Goal: Information Seeking & Learning: Understand process/instructions

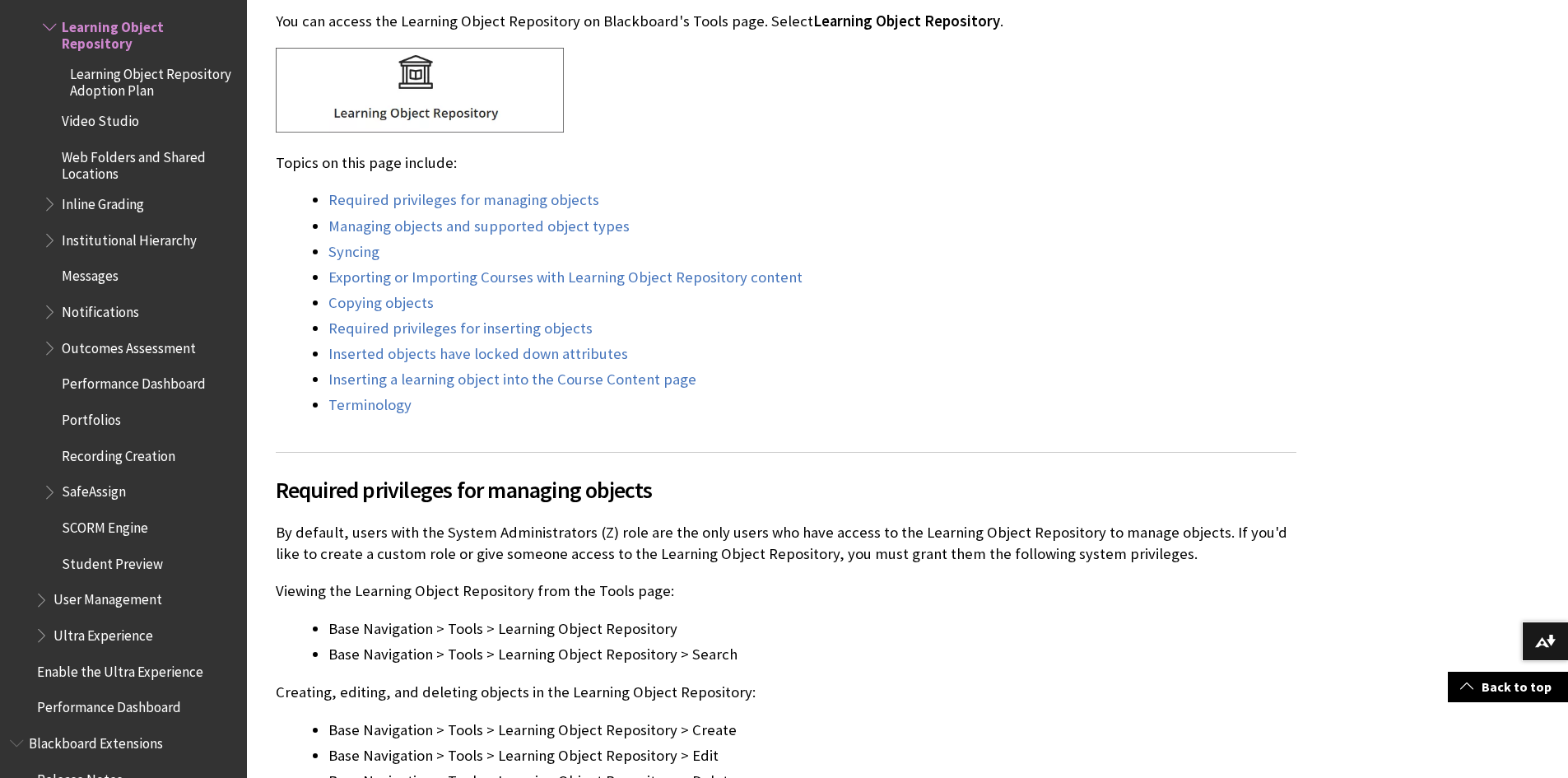
scroll to position [576, 0]
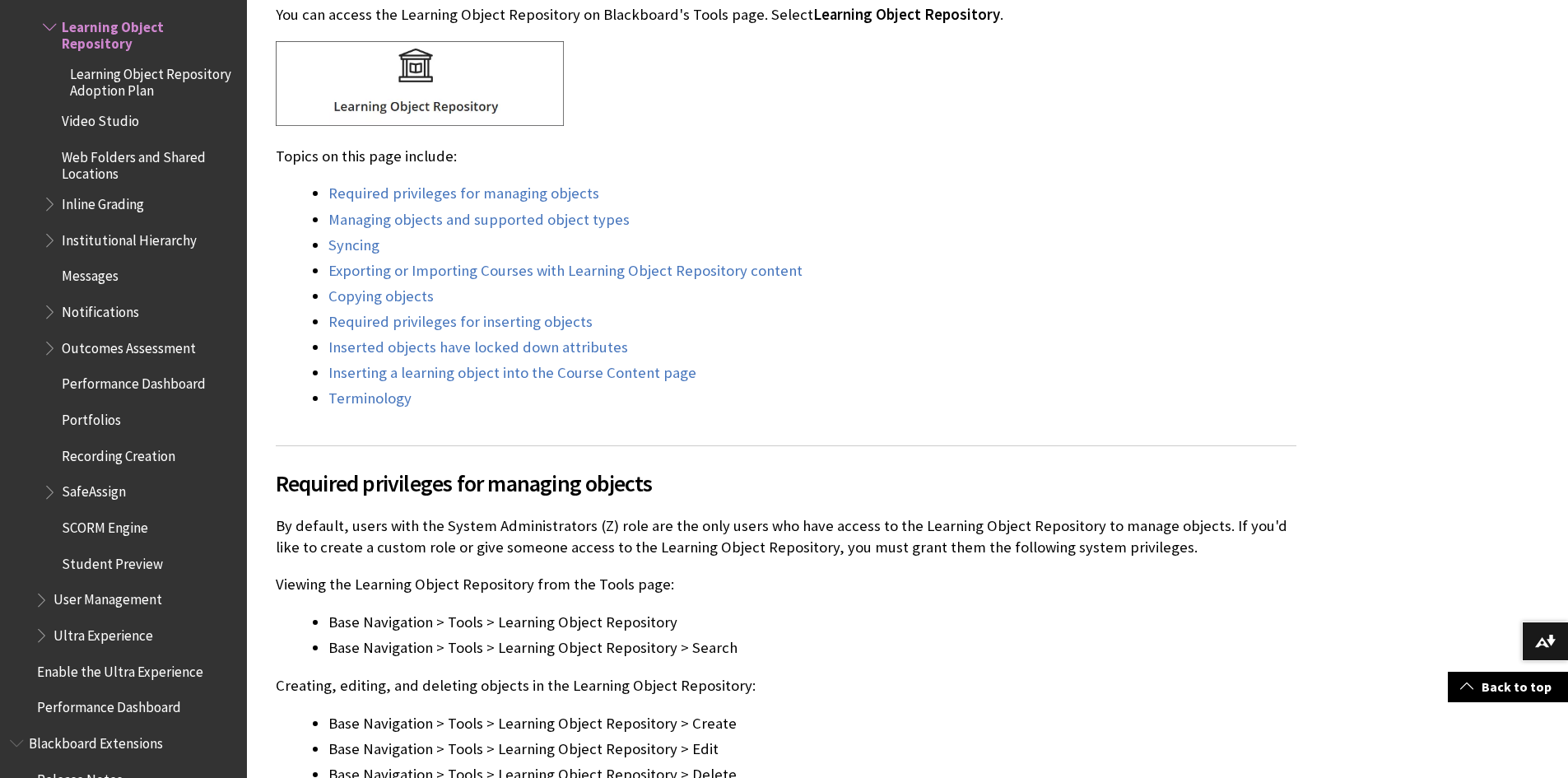
drag, startPoint x: 339, startPoint y: 527, endPoint x: 1223, endPoint y: 545, distance: 884.2
click at [1223, 545] on p "By default, users with the System Administrators (Z) role are the only users wh…" at bounding box center [786, 536] width 1021 height 43
click at [1024, 590] on p "Viewing the Learning Object Repository from the Tools page:" at bounding box center [786, 584] width 1021 height 21
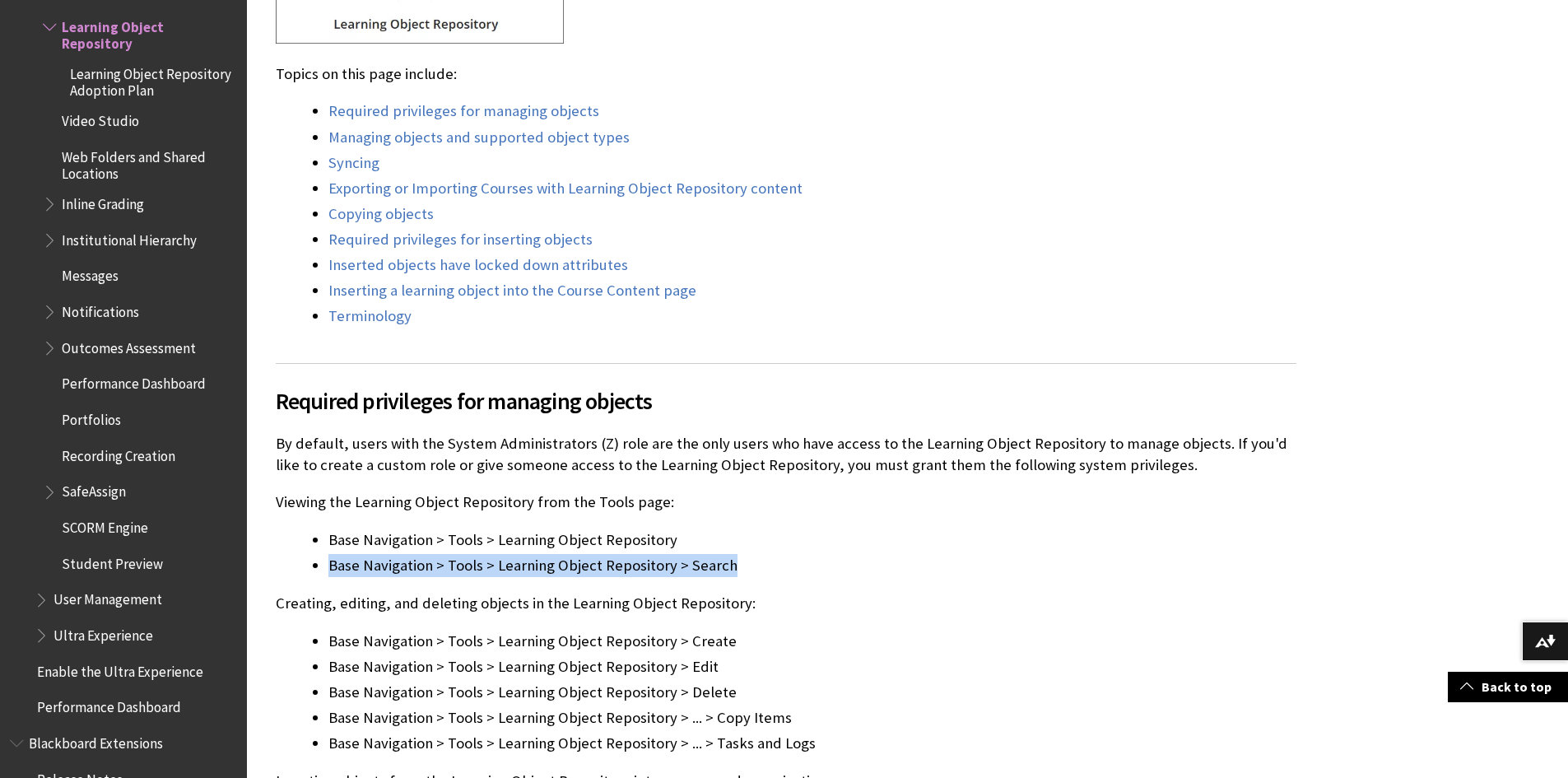
drag, startPoint x: 327, startPoint y: 564, endPoint x: 755, endPoint y: 568, distance: 428.0
click at [755, 568] on ul "Base Navigation > Tools > Learning Object Repository Base Navigation > Tools > …" at bounding box center [786, 553] width 1021 height 49
click at [773, 589] on div "Required privileges for managing objects By default, users with the System Admi…" at bounding box center [786, 597] width 1021 height 467
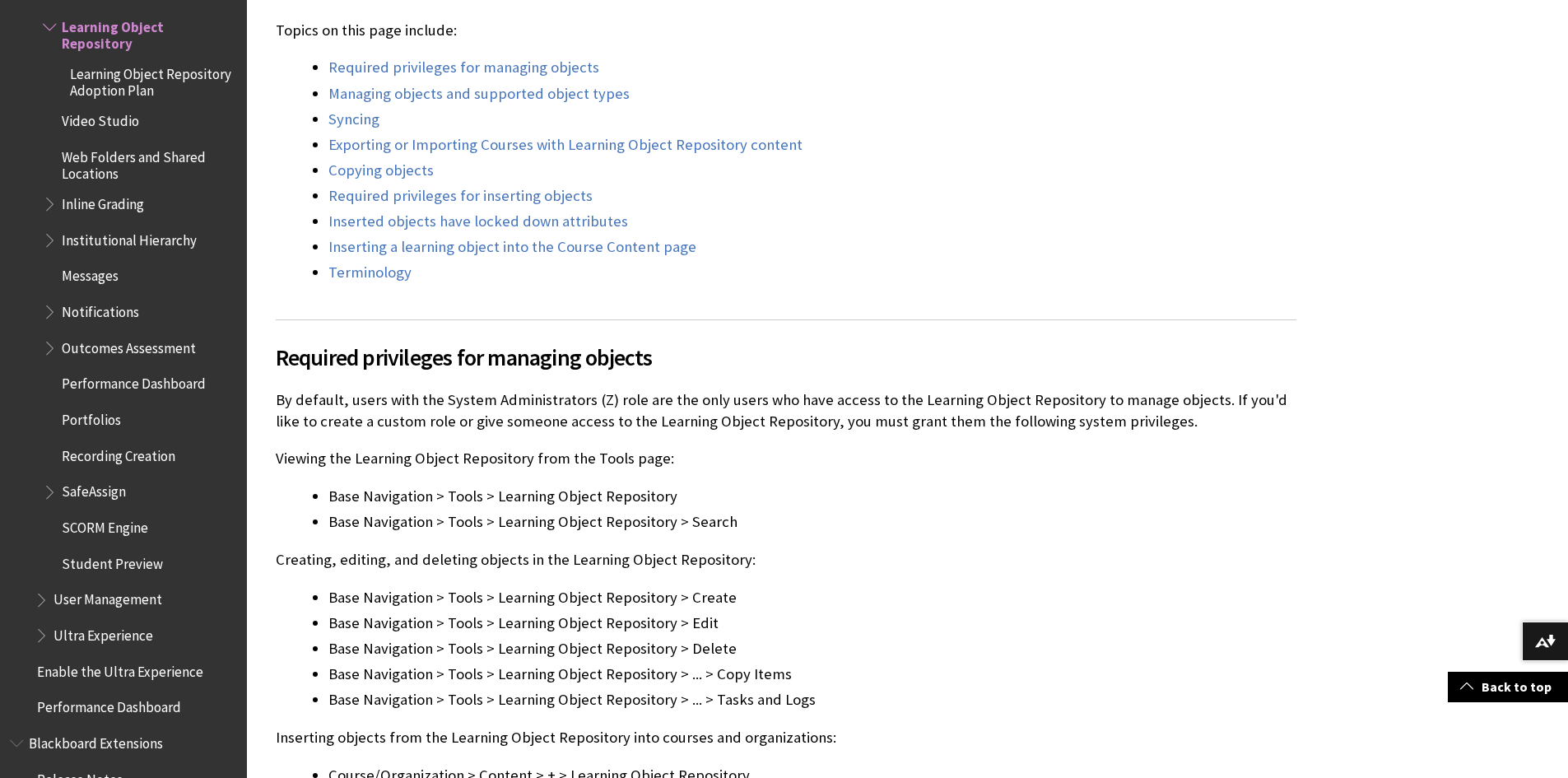
scroll to position [740, 0]
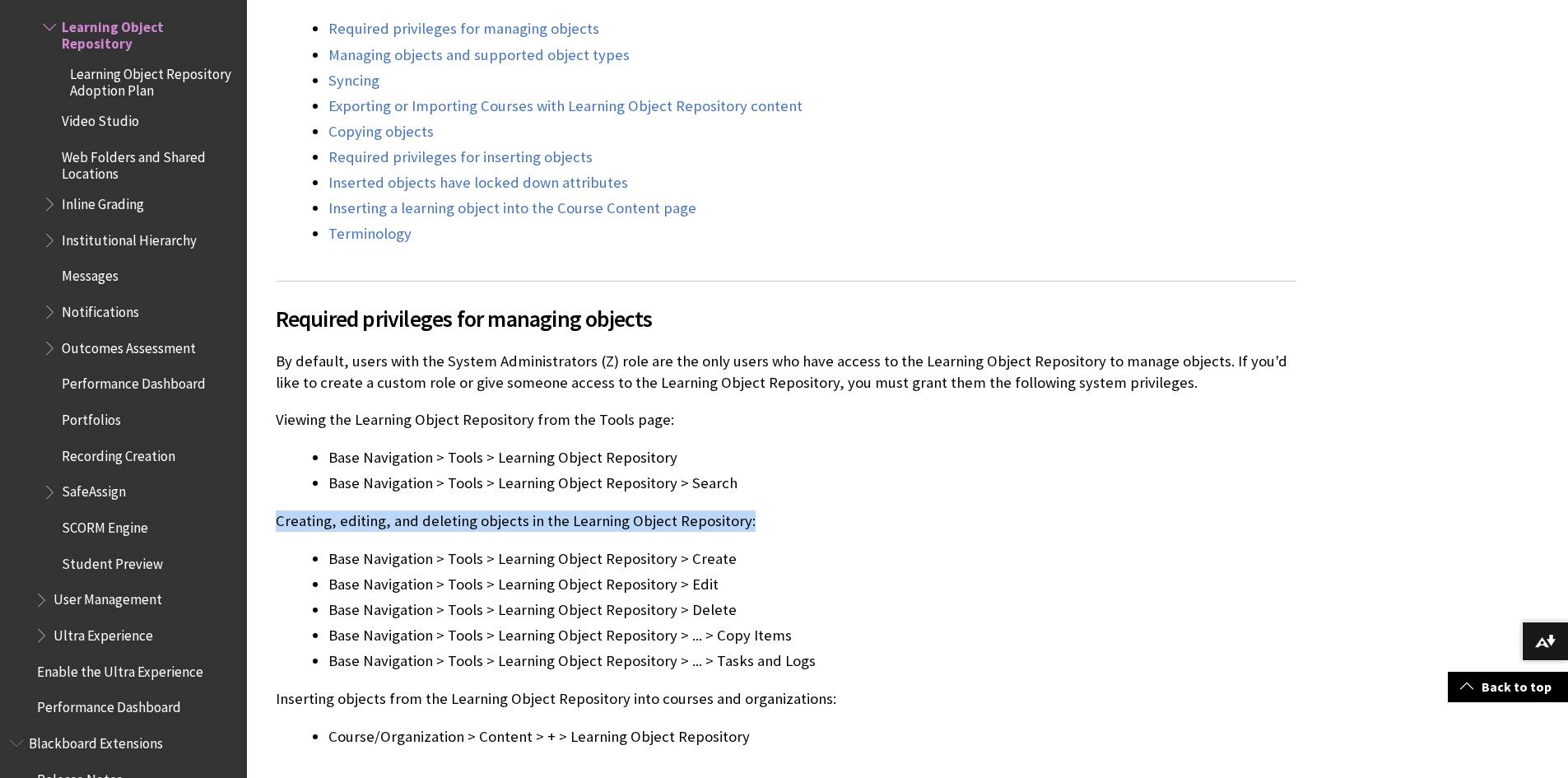
drag, startPoint x: 272, startPoint y: 520, endPoint x: 940, endPoint y: 523, distance: 668.0
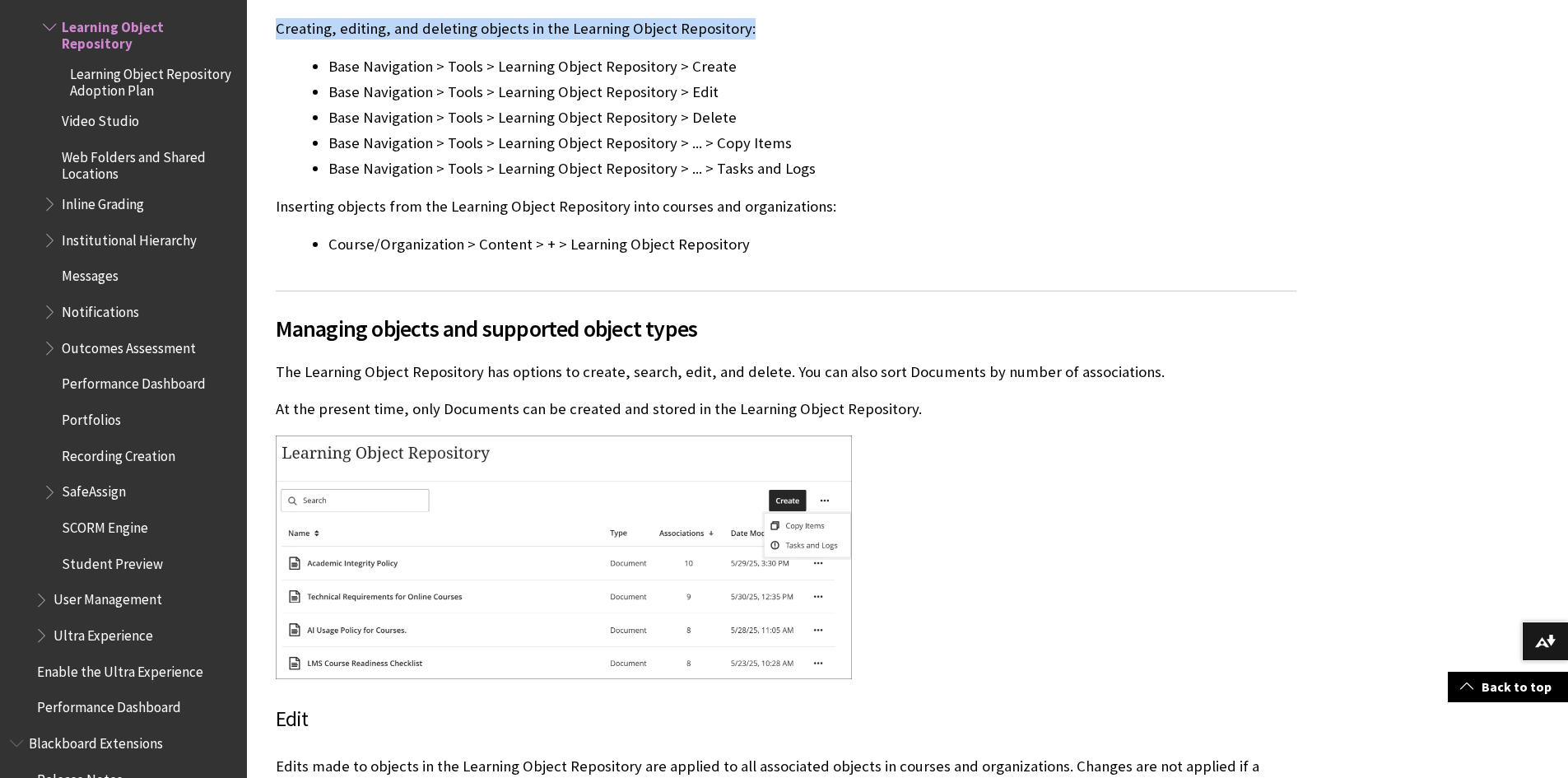
scroll to position [1234, 0]
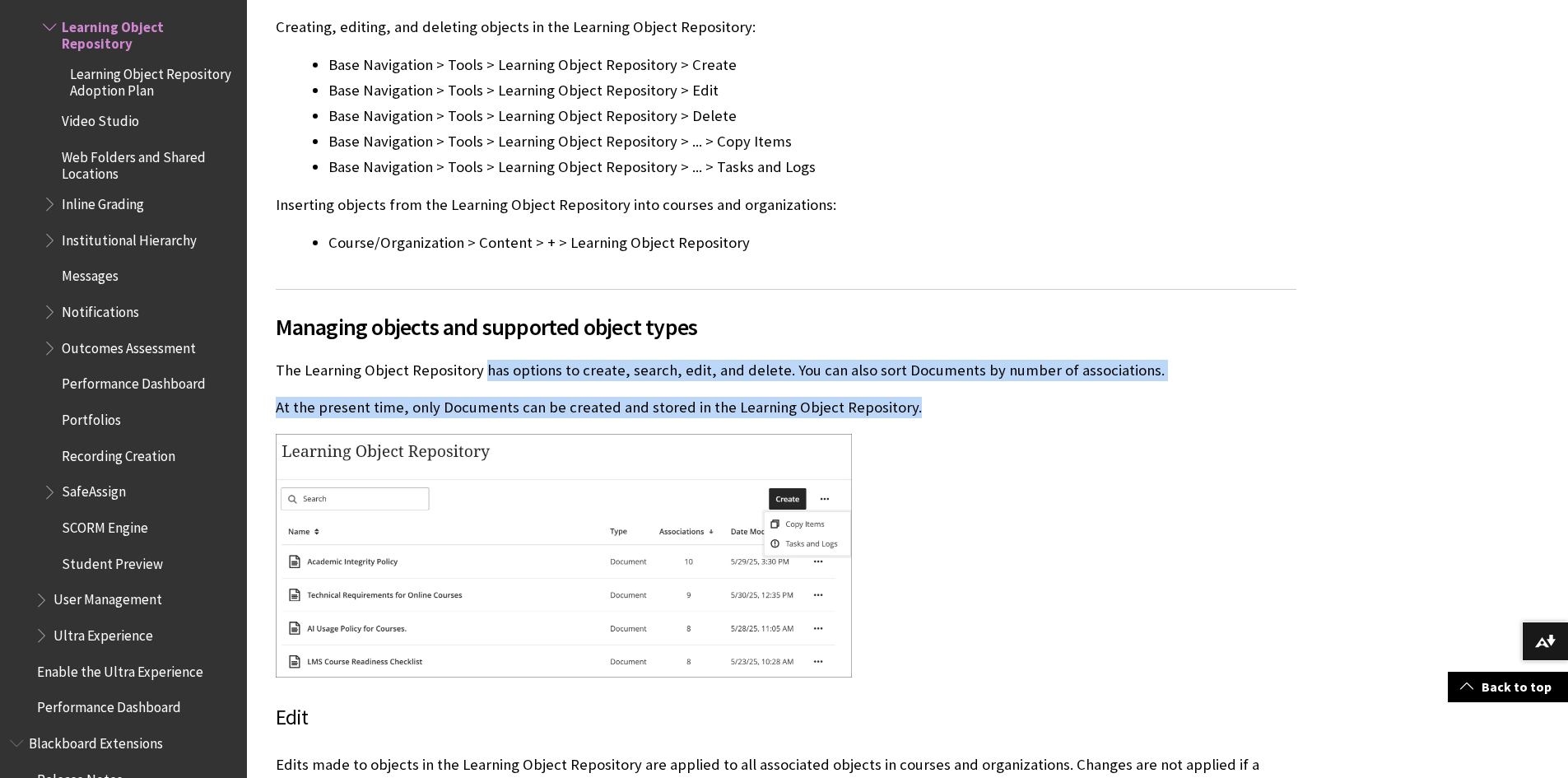
drag, startPoint x: 481, startPoint y: 365, endPoint x: 916, endPoint y: 405, distance: 436.8
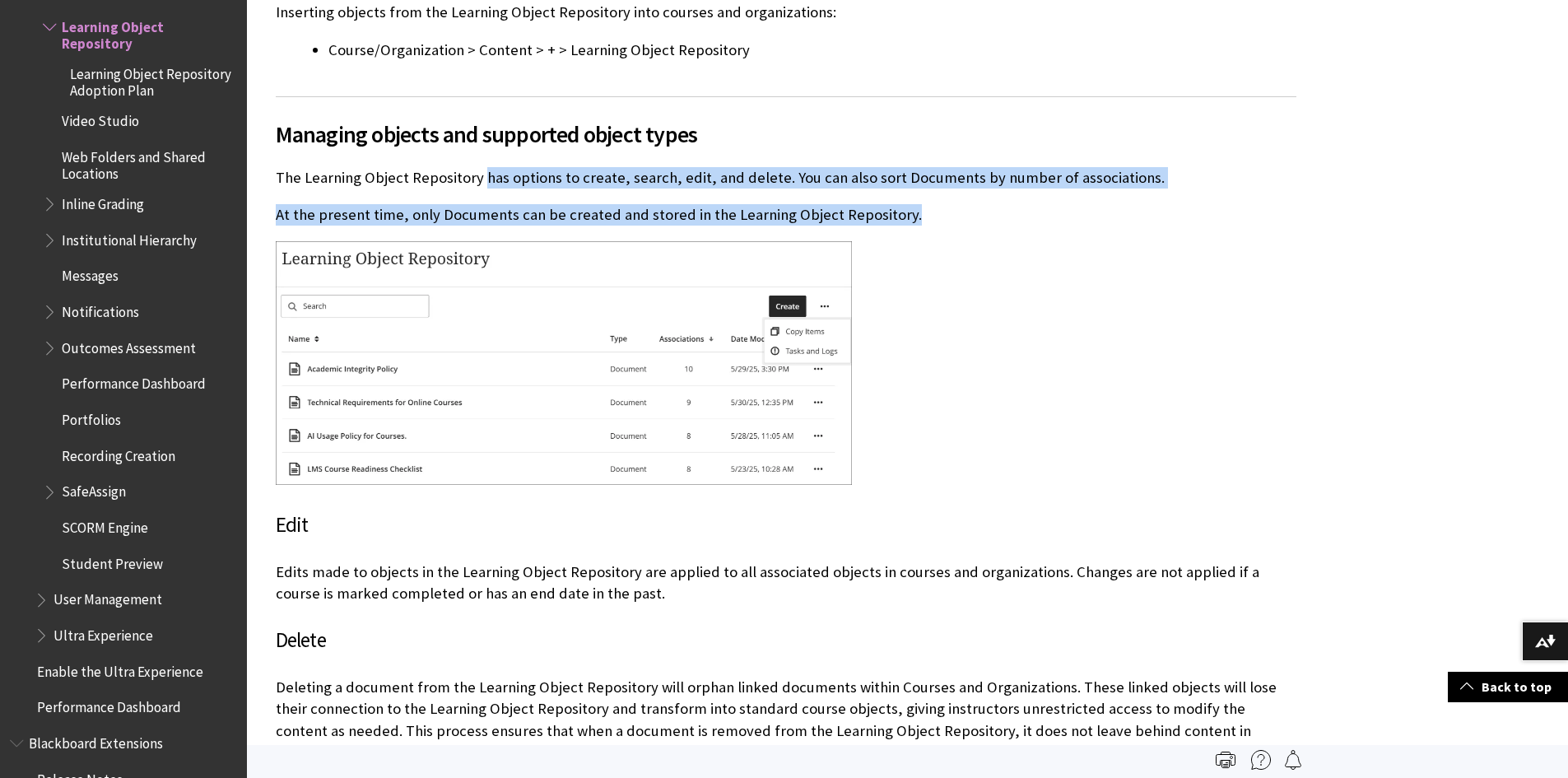
scroll to position [1317, 0]
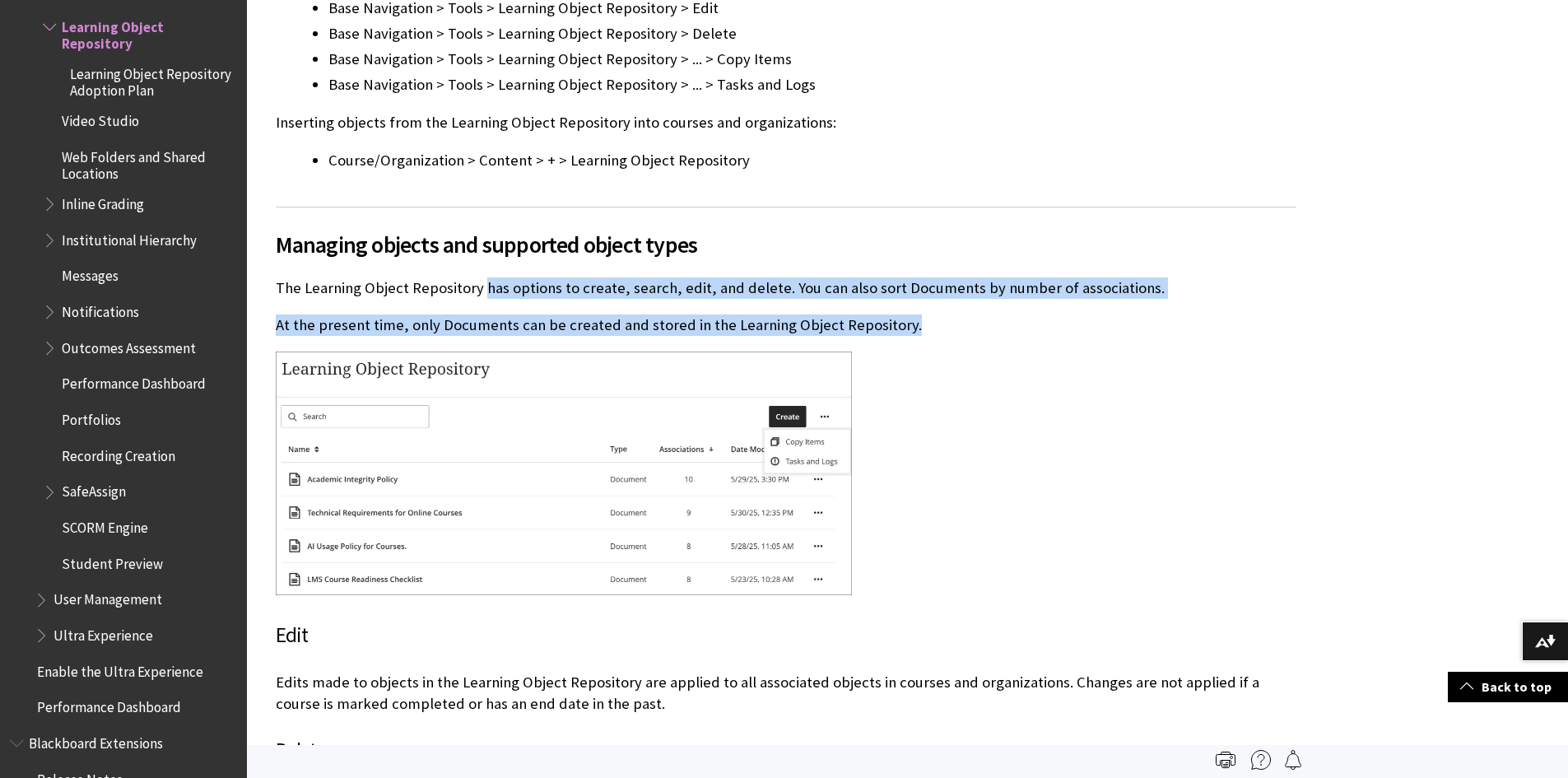
click at [166, 99] on span "Learning Object Repository Adoption Plan" at bounding box center [152, 80] width 166 height 38
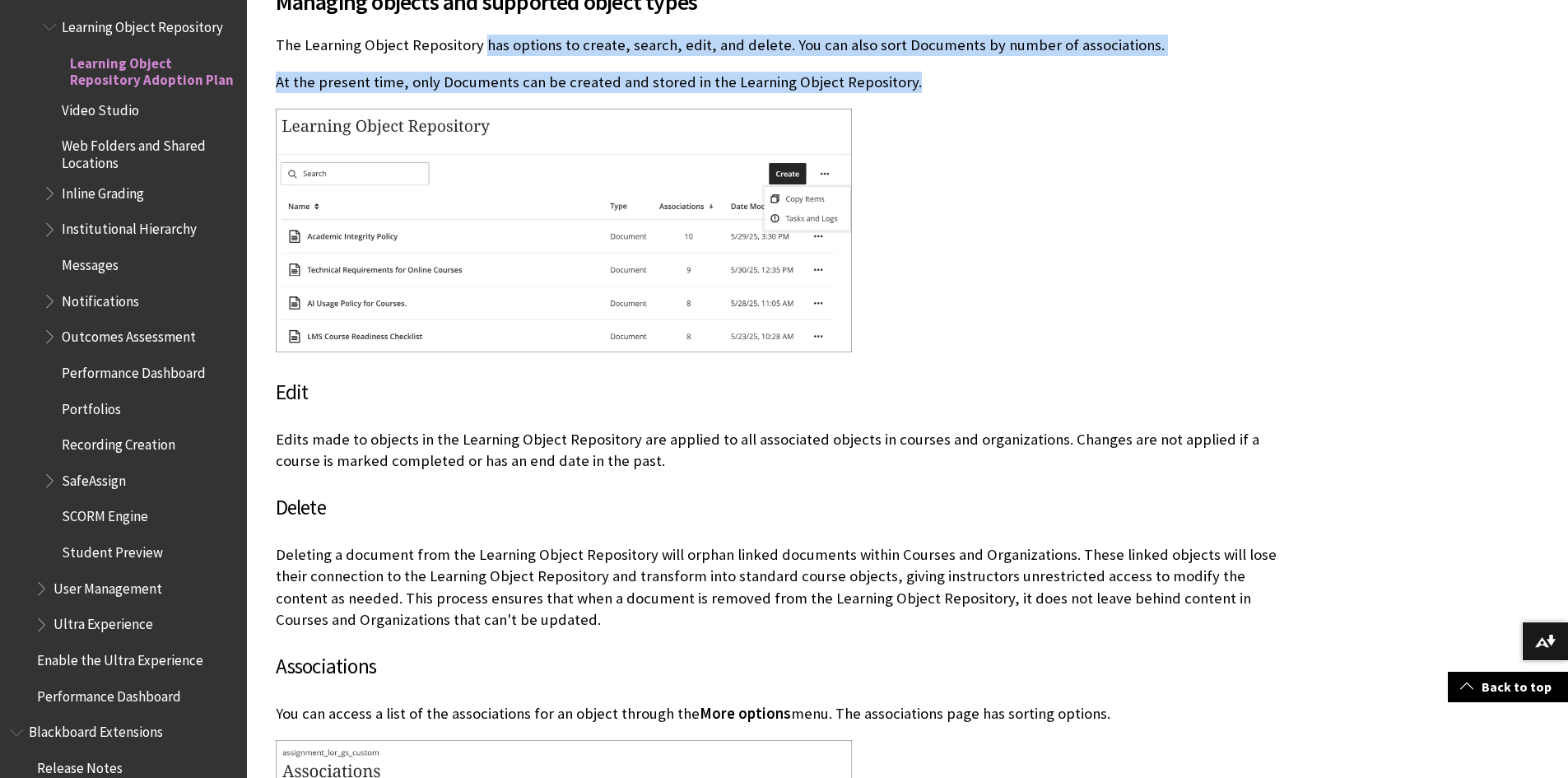
scroll to position [1563, 0]
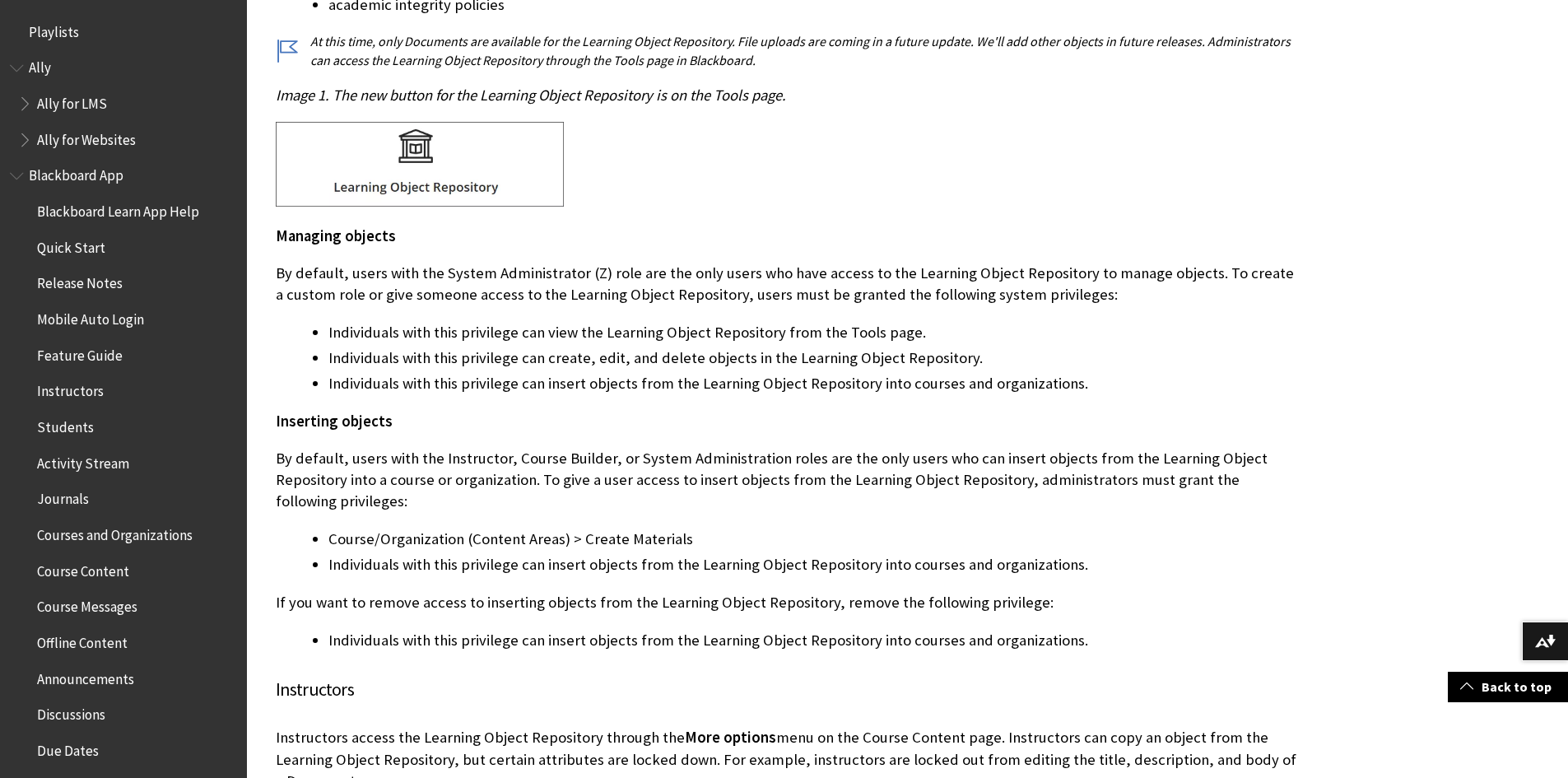
scroll to position [1070, 0]
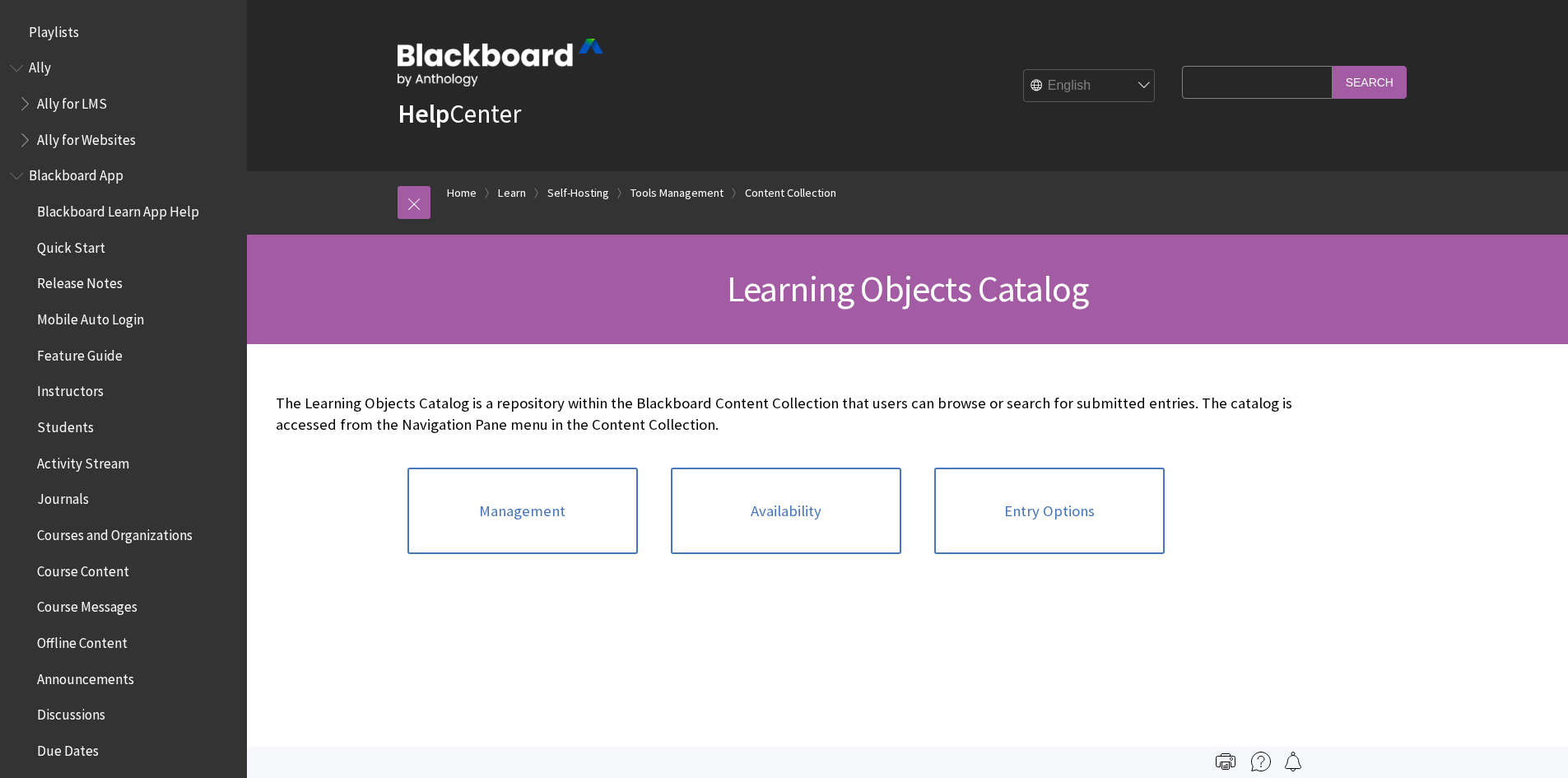
scroll to position [3150, 0]
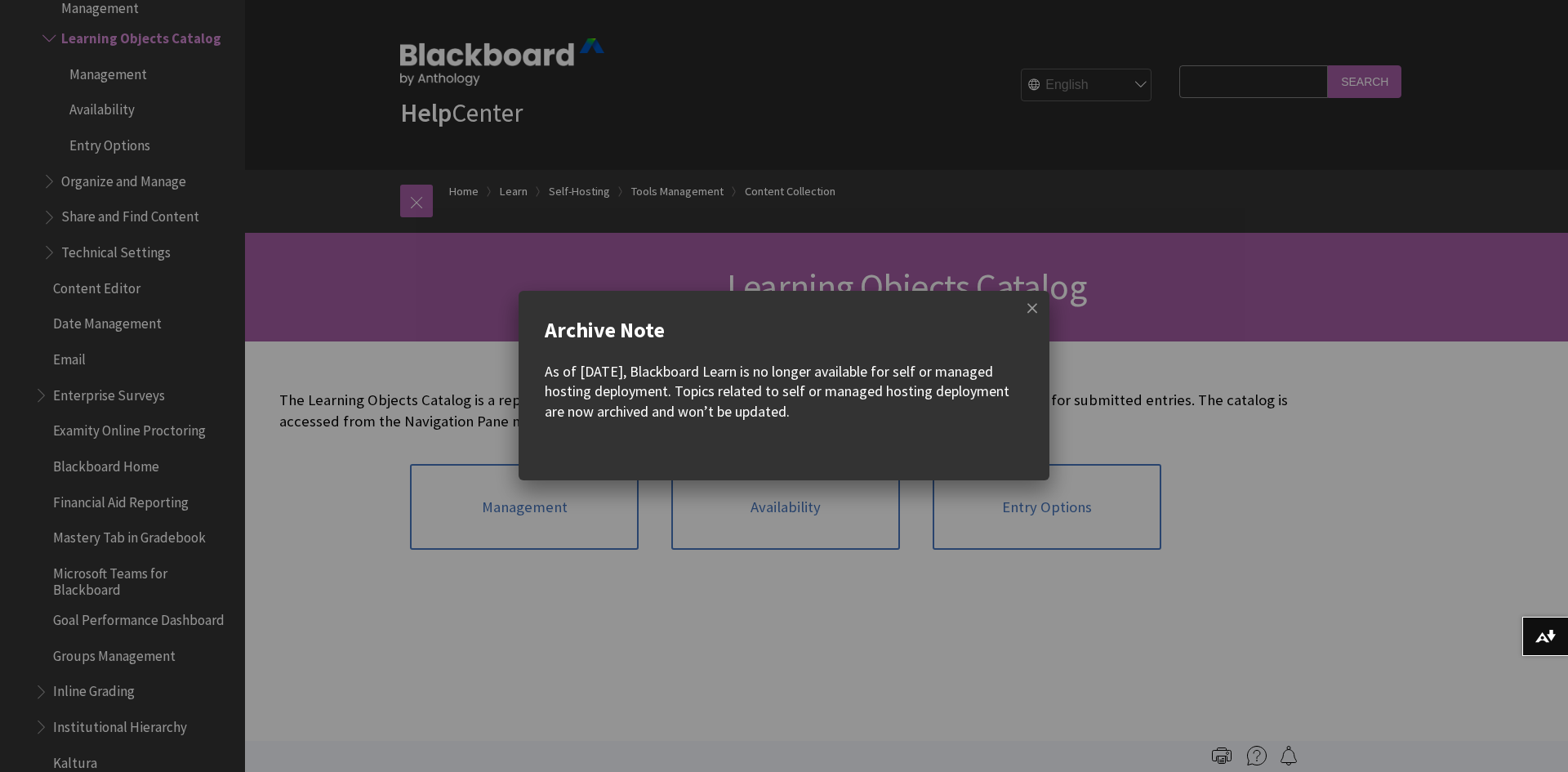
drag, startPoint x: 600, startPoint y: 390, endPoint x: 966, endPoint y: 413, distance: 366.7
click at [966, 413] on div "As of December 2023, Blackboard Learn is no longer available for self or manage…" at bounding box center [784, 392] width 478 height 60
click at [1026, 309] on span at bounding box center [1032, 308] width 35 height 35
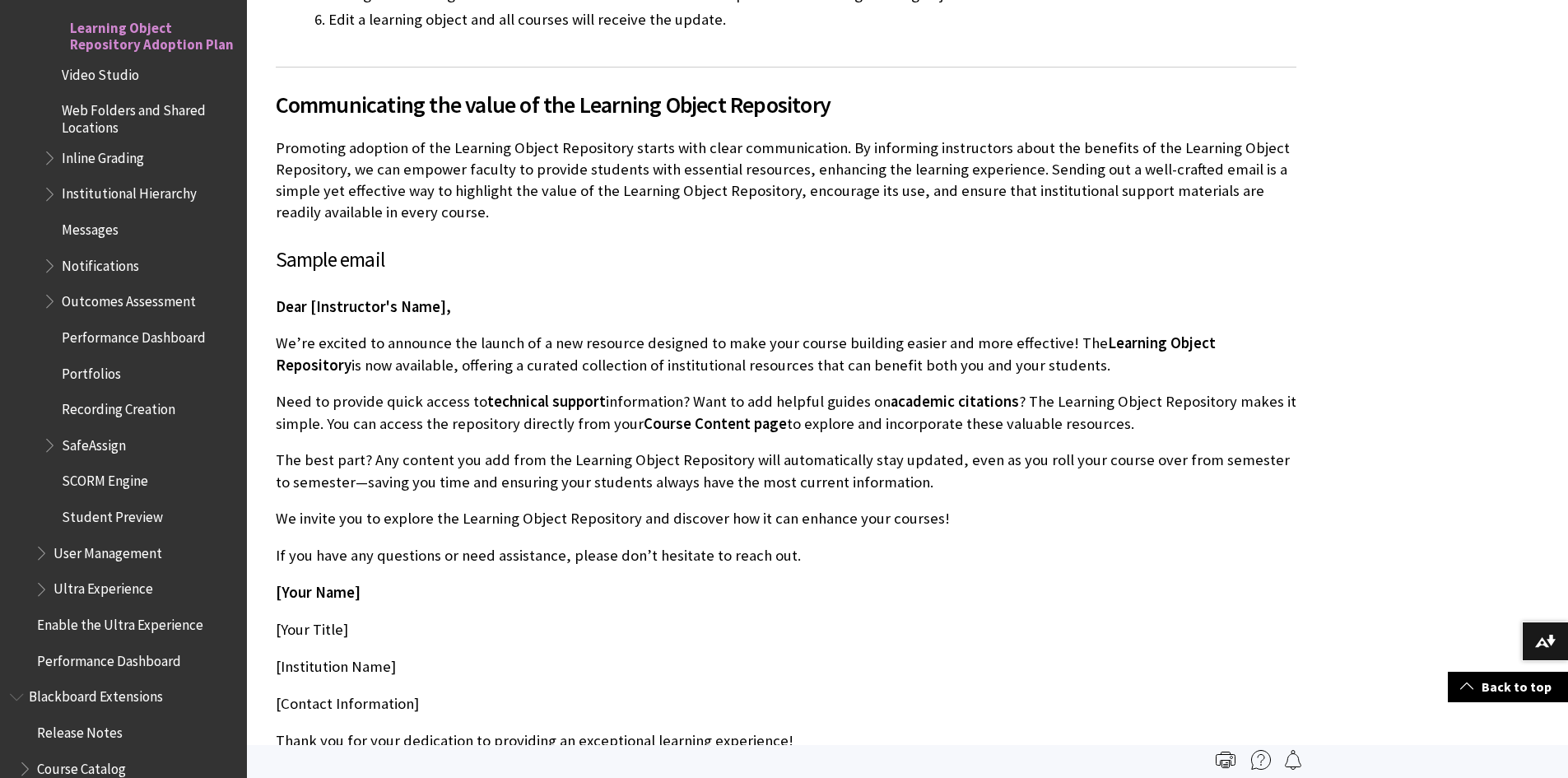
scroll to position [905, 0]
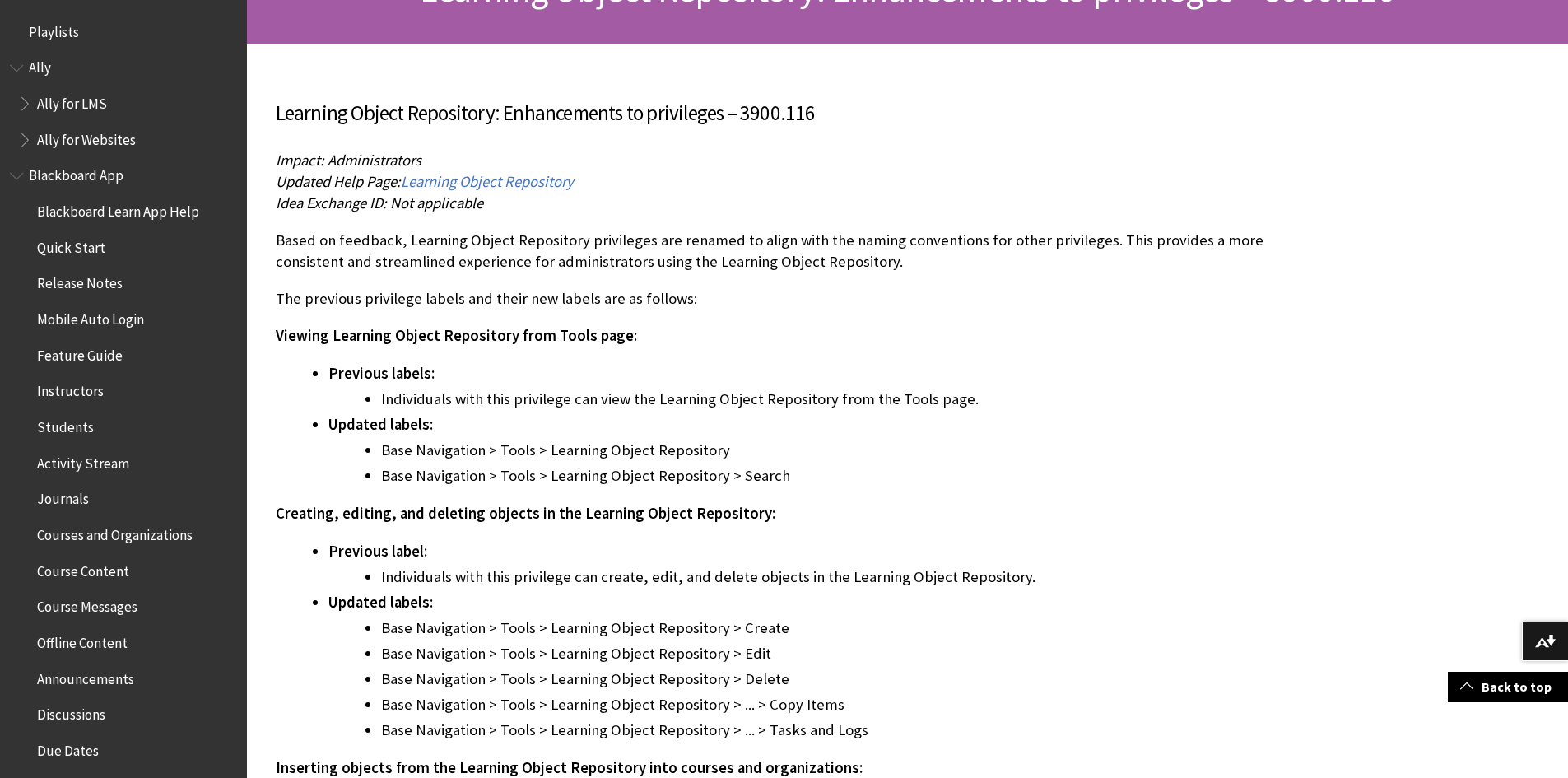
scroll to position [329, 0]
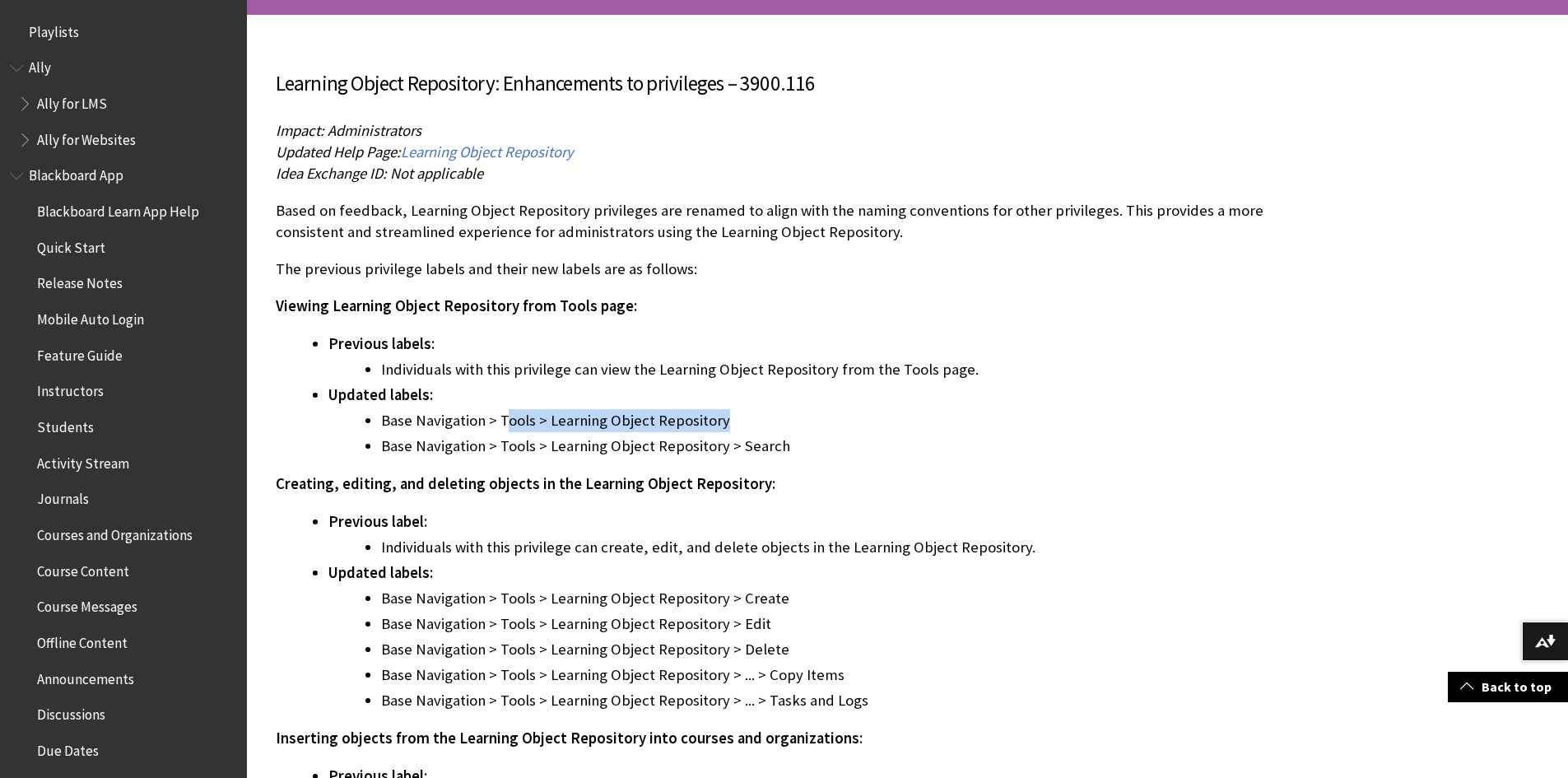
drag, startPoint x: 504, startPoint y: 417, endPoint x: 718, endPoint y: 420, distance: 214.0
click at [718, 420] on li "Base Navigation > Tools > Learning Object Repository" at bounding box center [839, 420] width 916 height 23
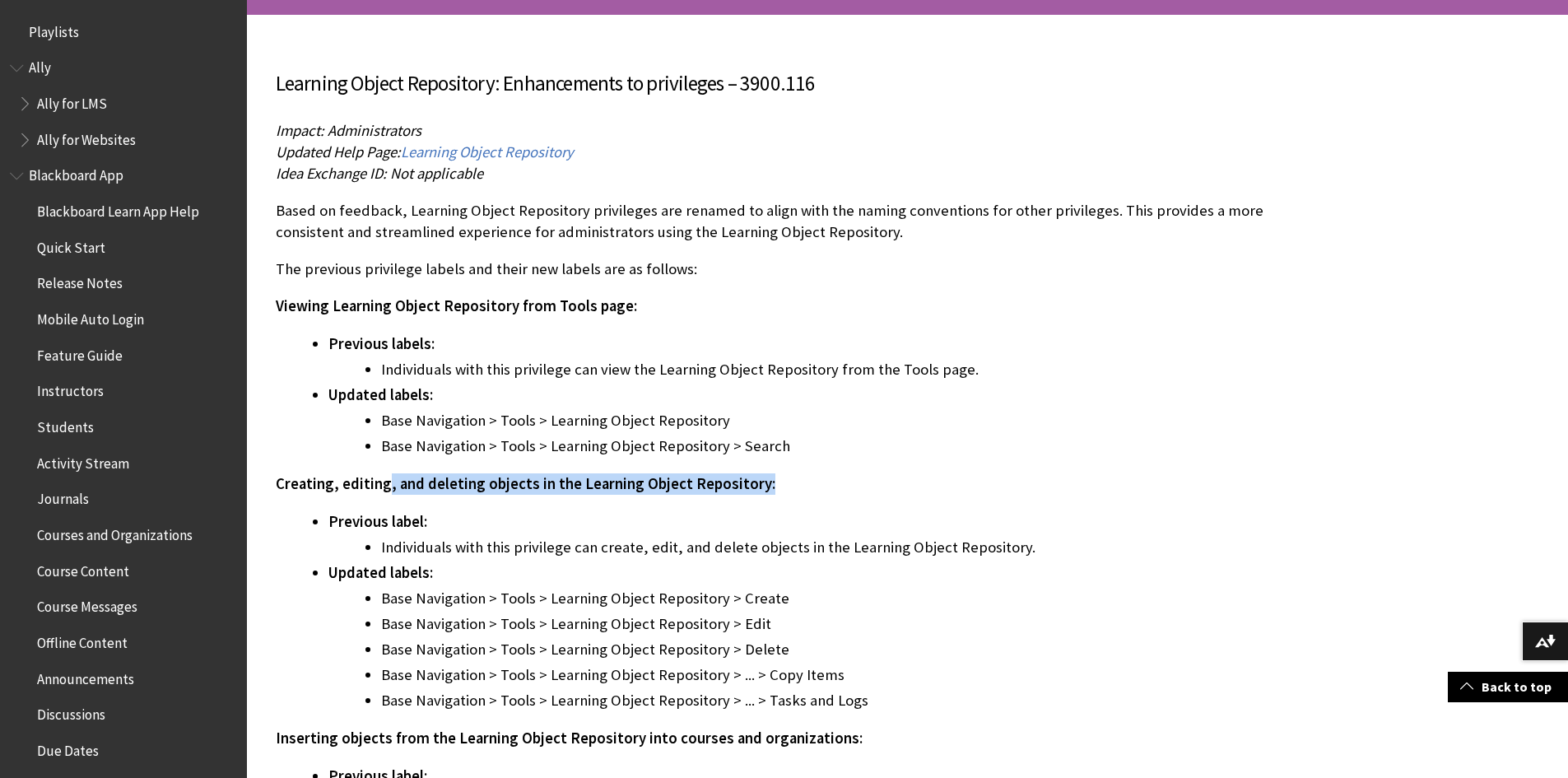
drag, startPoint x: 387, startPoint y: 474, endPoint x: 864, endPoint y: 477, distance: 477.0
click at [864, 477] on p "Creating, editing, and deleting objects in the Learning Object Repository:" at bounding box center [786, 483] width 1021 height 21
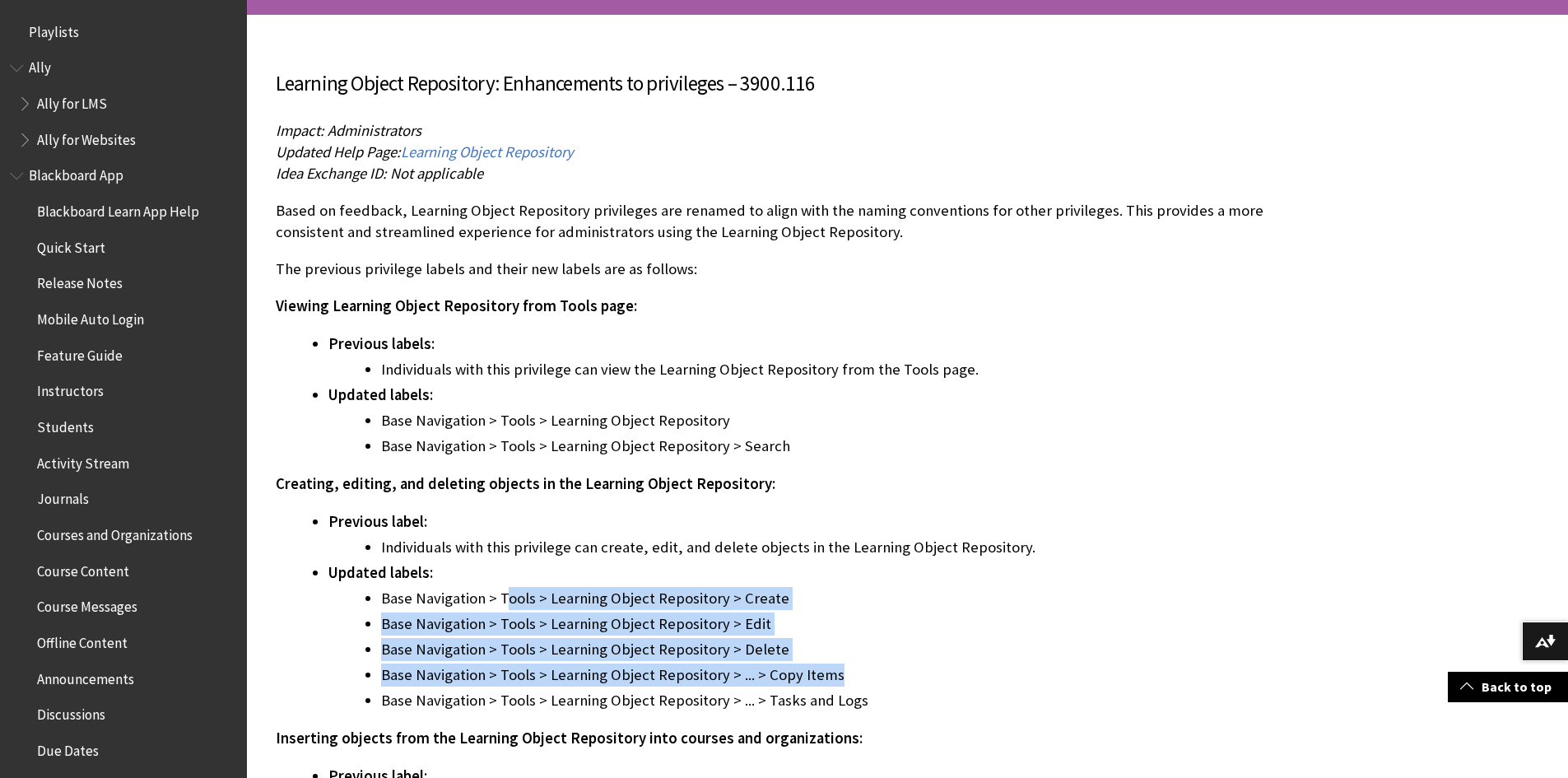
drag, startPoint x: 685, startPoint y: 639, endPoint x: 844, endPoint y: 663, distance: 160.8
click at [843, 663] on ul "Base Navigation > Tools > Learning Object Repository > Create Base Navigation >…" at bounding box center [812, 649] width 968 height 126
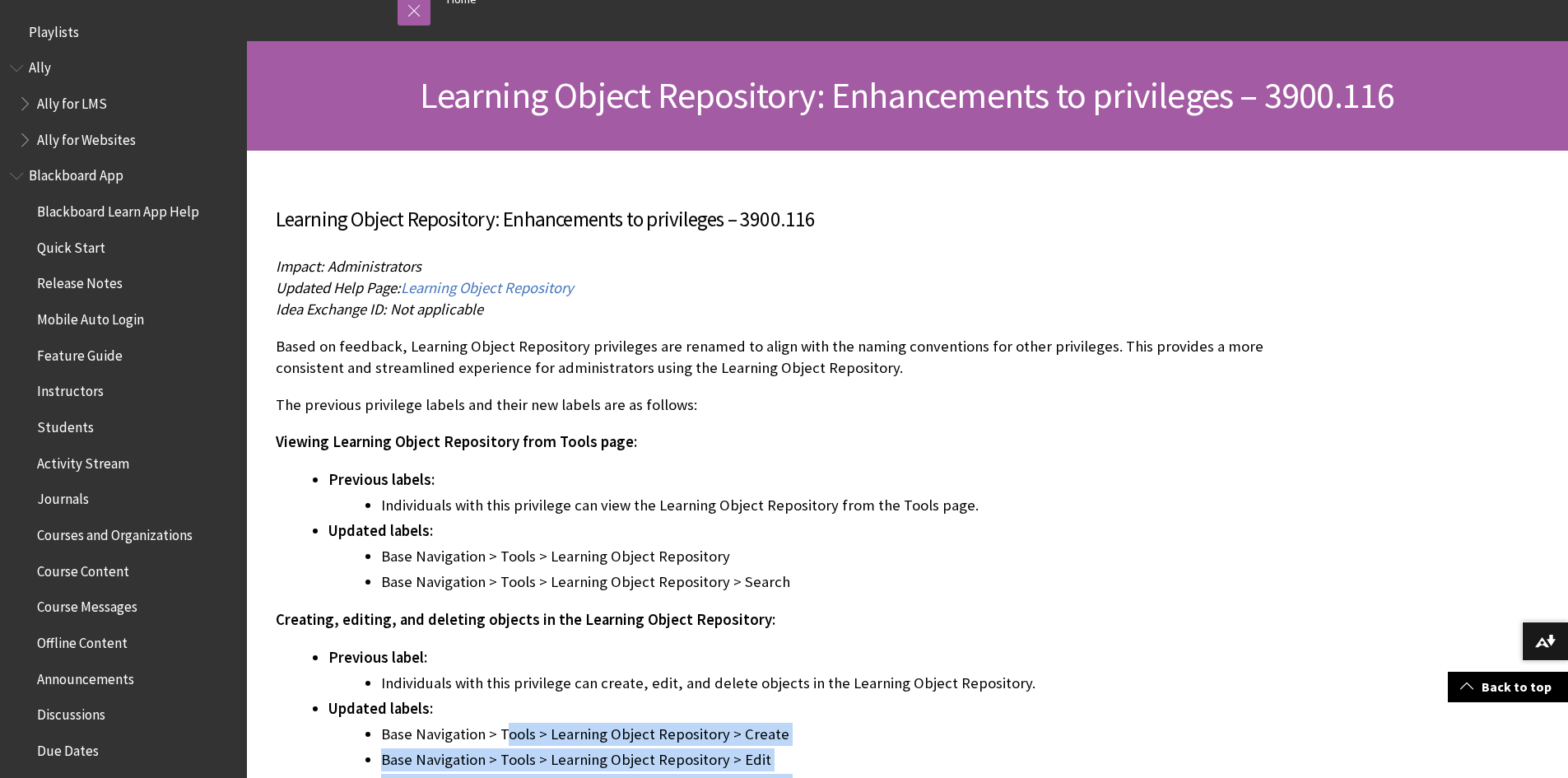
scroll to position [165, 0]
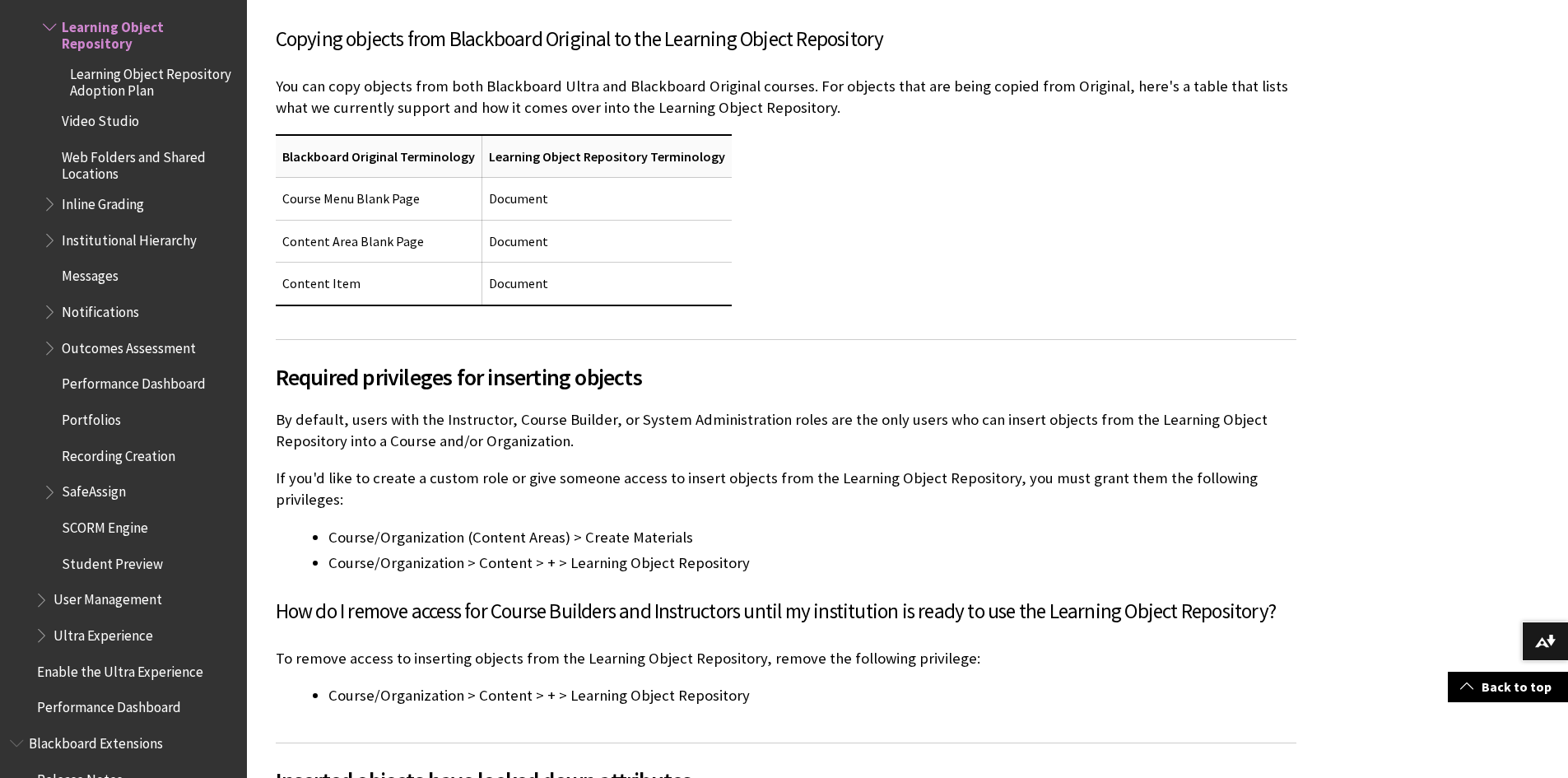
scroll to position [4773, 0]
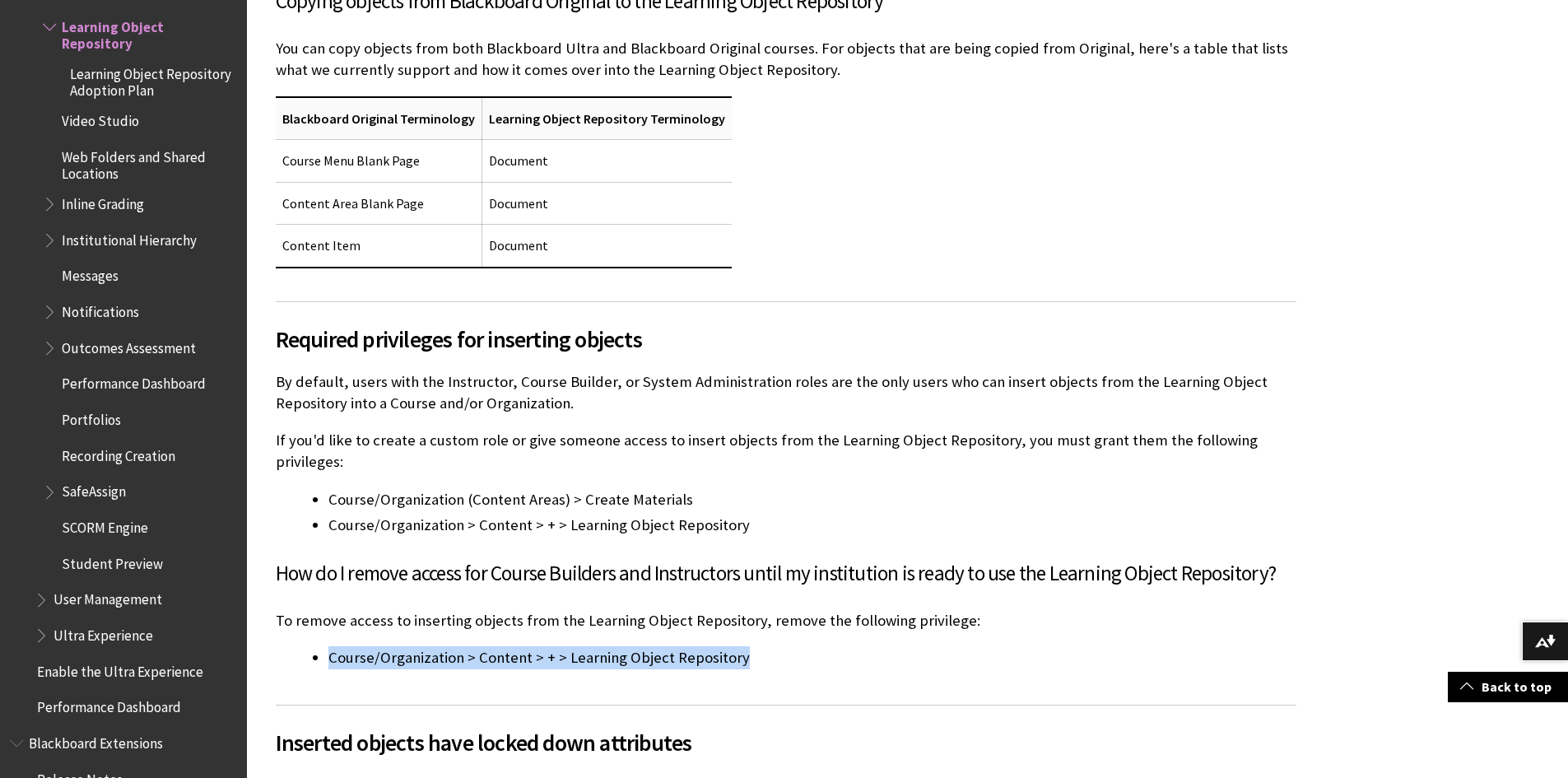
drag, startPoint x: 325, startPoint y: 616, endPoint x: 769, endPoint y: 624, distance: 444.1
click at [769, 646] on ul "Course/Organization > Content > + > Learning Object Repository" at bounding box center [786, 657] width 1021 height 23
click at [765, 646] on li "Course/Organization > Content > + > Learning Object Repository" at bounding box center [812, 657] width 968 height 23
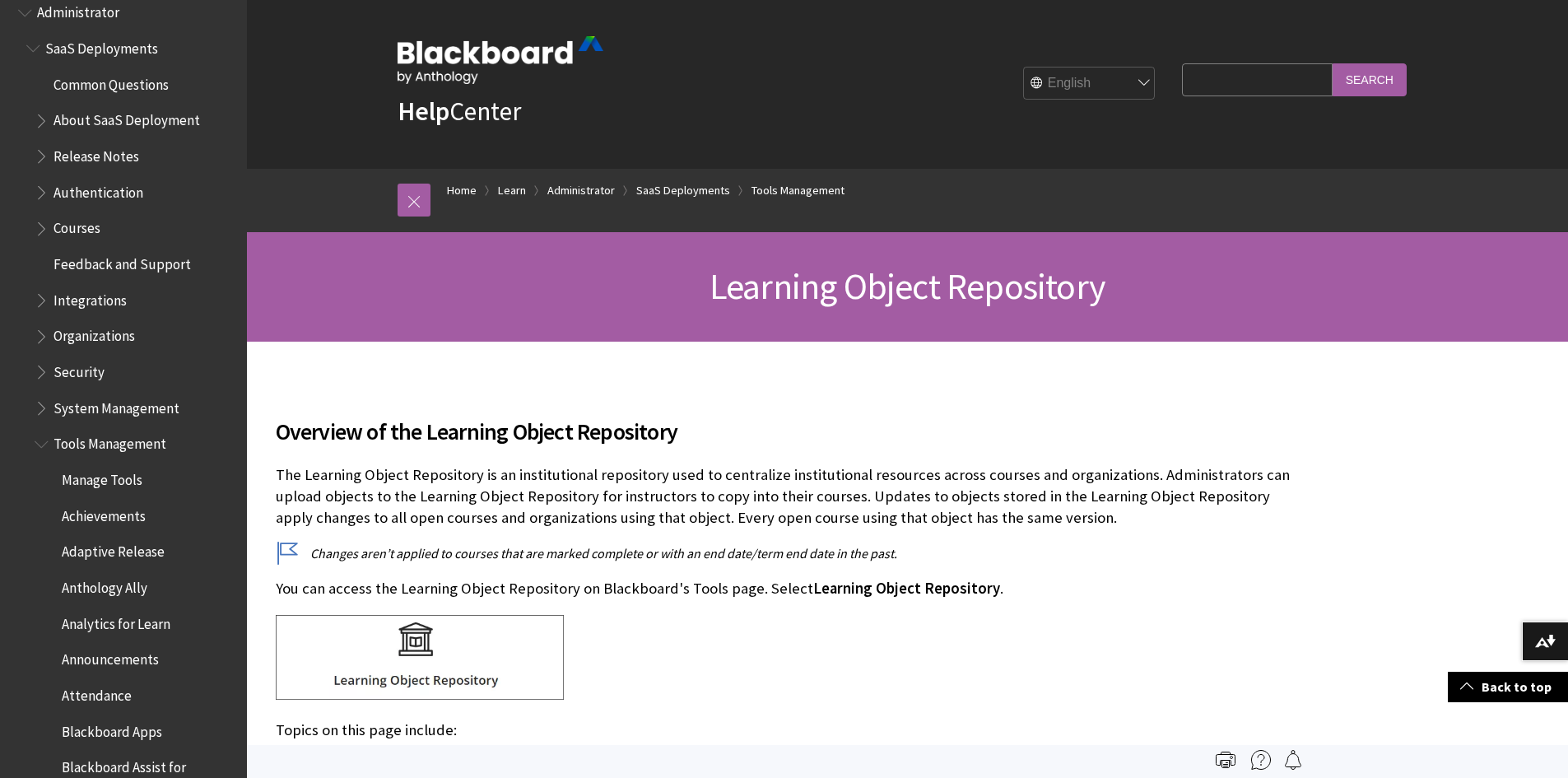
scroll to position [0, 0]
